Goal: Information Seeking & Learning: Check status

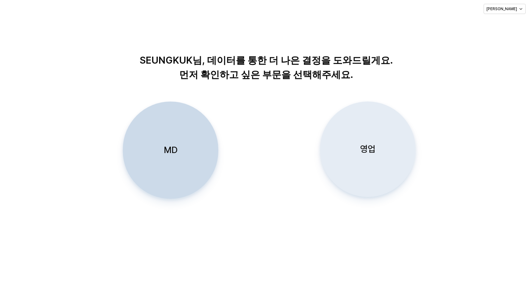
click at [369, 150] on p "영업" at bounding box center [367, 149] width 15 height 12
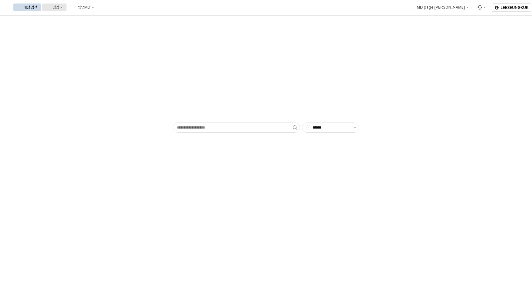
click at [59, 6] on div "영업" at bounding box center [55, 7] width 6 height 4
click at [123, 19] on div "목표매출 달성현황" at bounding box center [125, 19] width 34 height 5
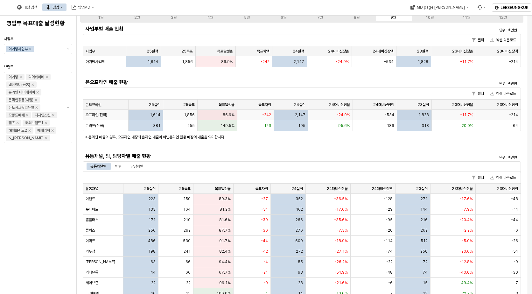
scroll to position [32, 0]
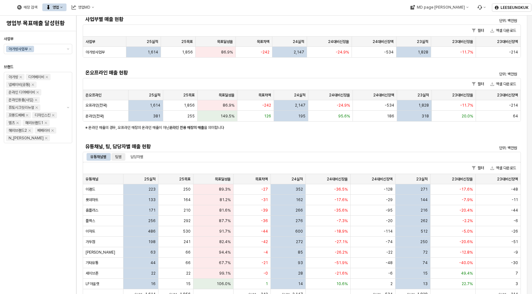
click at [122, 156] on div "팀별" at bounding box center [118, 157] width 6 height 8
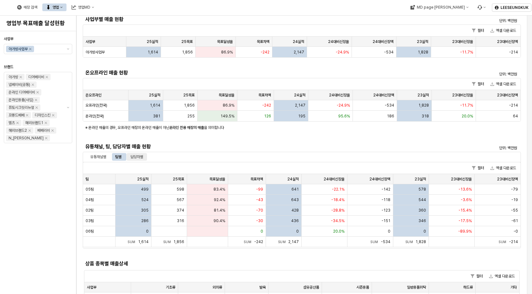
click at [139, 154] on div "담당자별" at bounding box center [136, 157] width 13 height 8
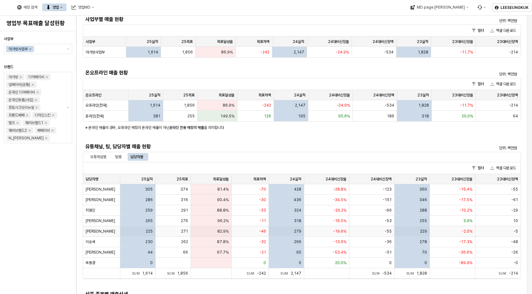
scroll to position [0, 0]
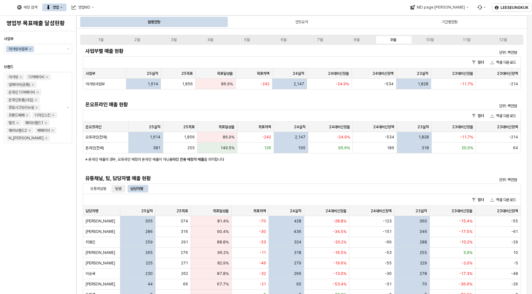
click at [122, 189] on div "팀별" at bounding box center [118, 189] width 6 height 8
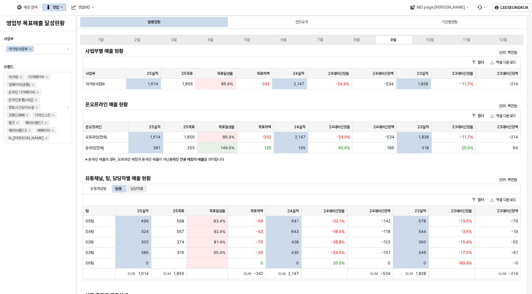
click at [133, 187] on div "담당자별" at bounding box center [136, 189] width 13 height 8
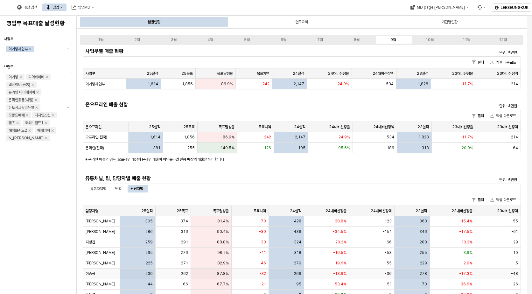
click at [94, 274] on span "이승국" at bounding box center [91, 273] width 10 height 5
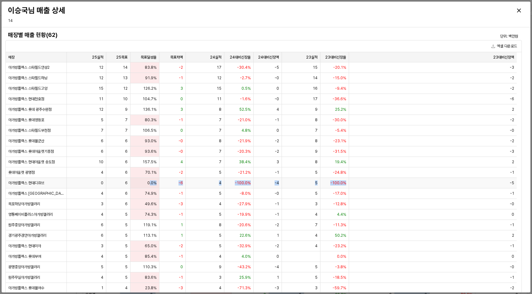
drag, startPoint x: 150, startPoint y: 183, endPoint x: 339, endPoint y: 183, distance: 189.6
click at [346, 183] on div "아가방플렉스 현대디큐브 0 6 0.0% -6 4 -100.0% -4 5 -100.0% -5" at bounding box center [261, 183] width 511 height 10
click at [115, 182] on div "6" at bounding box center [118, 183] width 24 height 10
drag, startPoint x: 118, startPoint y: 176, endPoint x: 156, endPoint y: 174, distance: 37.9
click at [156, 174] on div "롯데아울렛 광명점 4 6 70.1% -2 5 -21.2% -1 5 -24.8% -1" at bounding box center [261, 172] width 511 height 10
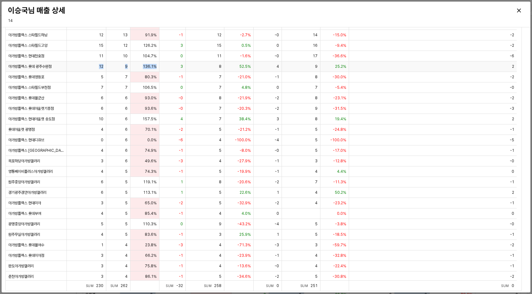
drag, startPoint x: 159, startPoint y: 65, endPoint x: 96, endPoint y: 66, distance: 63.0
click at [96, 66] on div "아가방플렉스 롯데 광주수완점 12 9 136.1% 3 8 52.5% 4 9 25.2% 2" at bounding box center [261, 66] width 511 height 10
click at [172, 67] on div "3" at bounding box center [172, 66] width 26 height 10
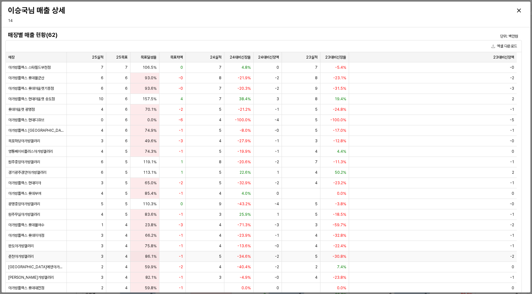
scroll to position [64, 0]
click at [519, 11] on icon "Close" at bounding box center [519, 11] width 4 height 4
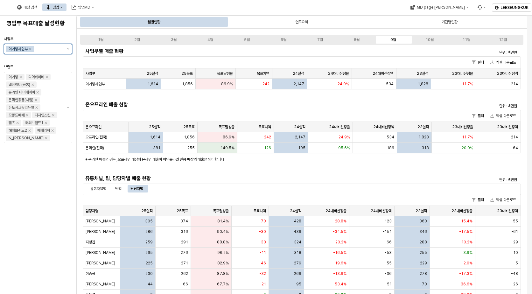
click at [69, 50] on button "제안 사항 표시" at bounding box center [68, 49] width 8 height 10
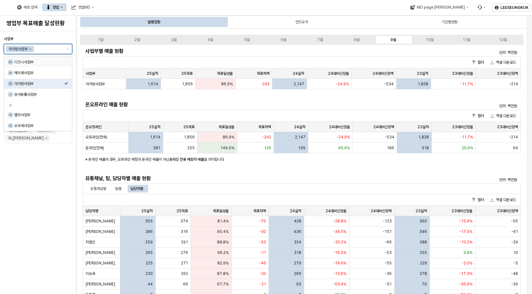
click at [29, 59] on div "디즈니사업부" at bounding box center [39, 61] width 50 height 5
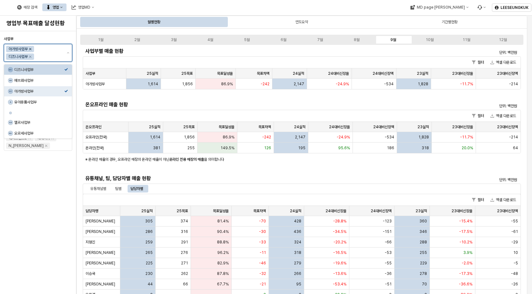
click at [32, 49] on icon "Remove 아가방사업부" at bounding box center [30, 48] width 5 height 5
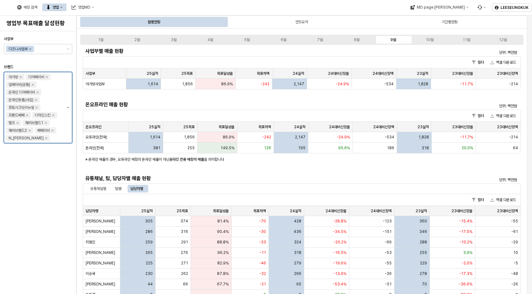
click at [69, 108] on icon "제안 사항 표시" at bounding box center [68, 107] width 3 height 1
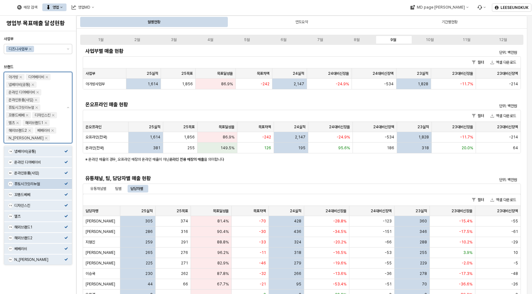
scroll to position [0, 0]
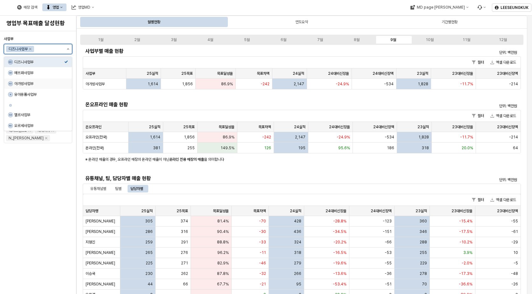
click at [67, 49] on button "제안 사항 표시" at bounding box center [68, 49] width 8 height 10
click at [29, 86] on div "아가방사업부" at bounding box center [39, 83] width 50 height 5
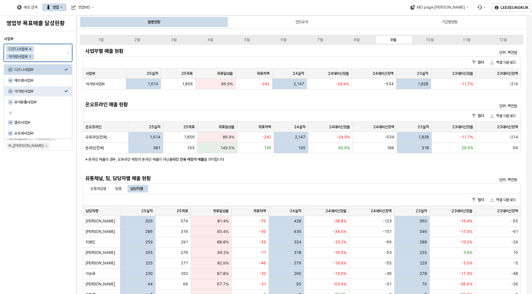
click at [31, 50] on icon "Remove 디즈니사업부" at bounding box center [30, 48] width 5 height 5
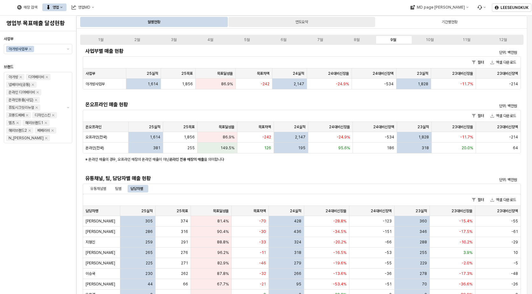
click at [287, 19] on div "연도요약" at bounding box center [301, 22] width 146 height 10
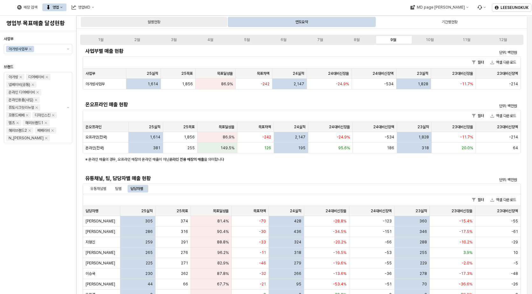
click at [158, 26] on div "월별현황" at bounding box center [154, 22] width 146 height 10
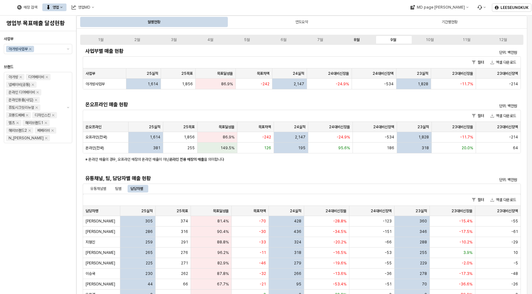
click at [357, 40] on div "8월" at bounding box center [357, 40] width 6 height 4
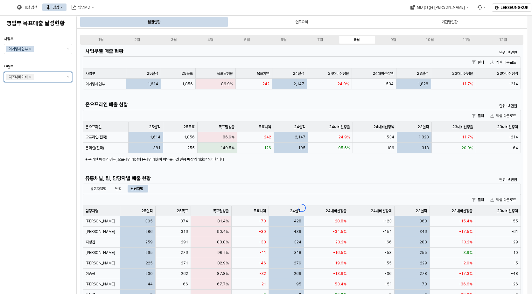
click at [69, 78] on button "제안 사항 표시" at bounding box center [68, 77] width 8 height 10
click at [28, 91] on div "디즈니베이비" at bounding box center [39, 89] width 50 height 5
click at [37, 8] on div "매장 검색" at bounding box center [31, 7] width 14 height 4
click at [59, 8] on div "영업" at bounding box center [55, 7] width 6 height 4
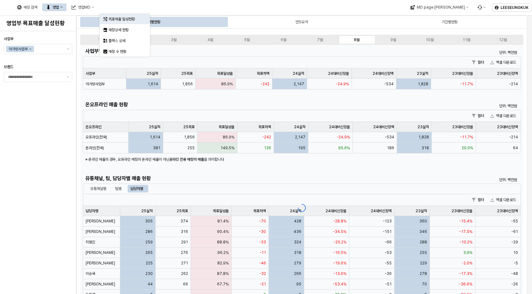
click at [54, 64] on div "브랜드" at bounding box center [38, 66] width 68 height 5
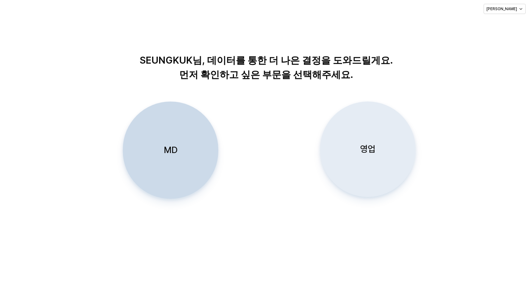
click at [371, 148] on p "영업" at bounding box center [367, 149] width 15 height 12
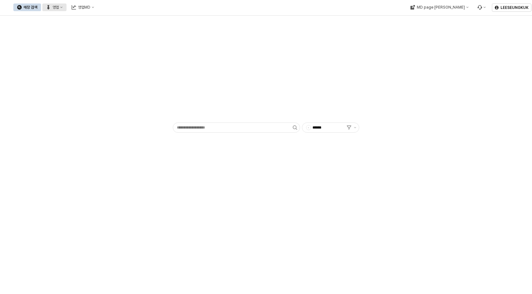
click at [66, 8] on button "영업" at bounding box center [54, 7] width 24 height 8
click at [117, 16] on div "목표매출 달성현황" at bounding box center [122, 19] width 39 height 6
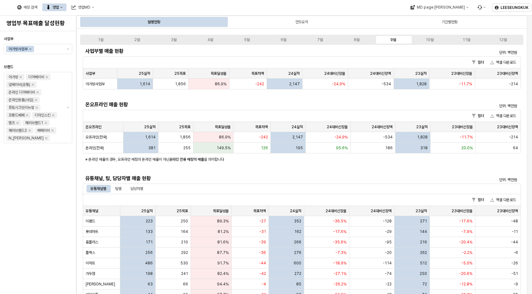
drag, startPoint x: 121, startPoint y: 188, endPoint x: 155, endPoint y: 191, distance: 34.2
click at [121, 188] on div "팀별" at bounding box center [118, 189] width 6 height 8
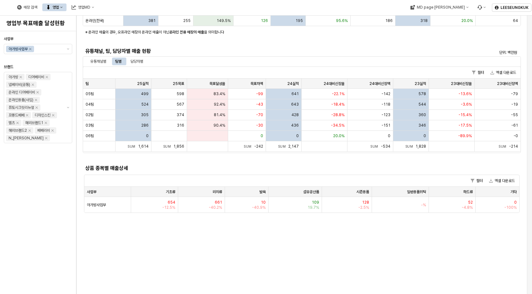
scroll to position [32, 0]
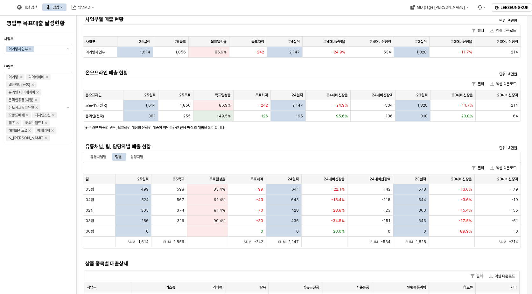
drag, startPoint x: 139, startPoint y: 154, endPoint x: 203, endPoint y: 178, distance: 68.5
click at [139, 154] on div "담당자별" at bounding box center [136, 157] width 13 height 8
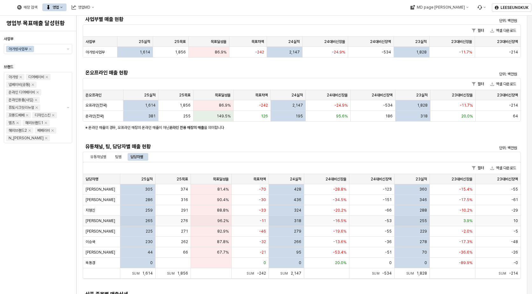
scroll to position [64, 0]
